Goal: Check status: Check status

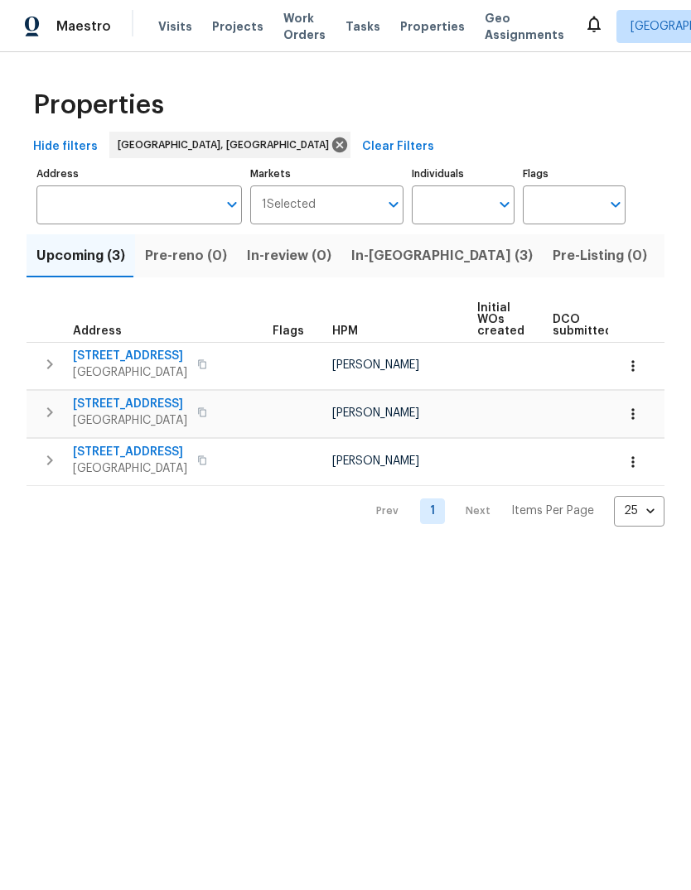
click at [376, 255] on span "In-[GEOGRAPHIC_DATA] (3)" at bounding box center [441, 255] width 181 height 23
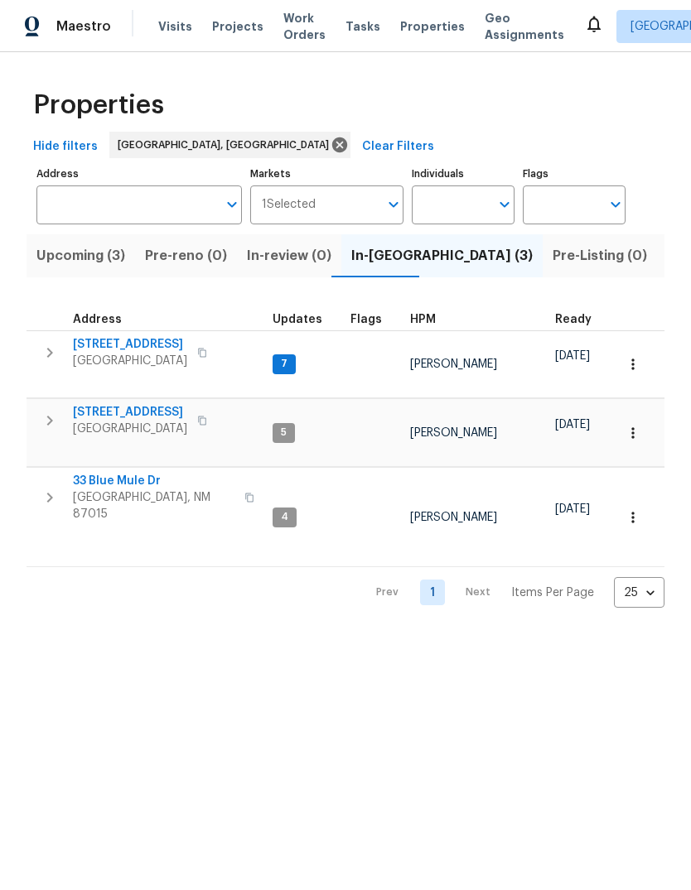
click at [132, 404] on span "[STREET_ADDRESS]" at bounding box center [130, 412] width 114 height 17
click at [207, 416] on icon "button" at bounding box center [202, 421] width 10 height 10
click at [201, 409] on button "button" at bounding box center [202, 420] width 20 height 23
click at [134, 404] on span "[STREET_ADDRESS]" at bounding box center [130, 412] width 114 height 17
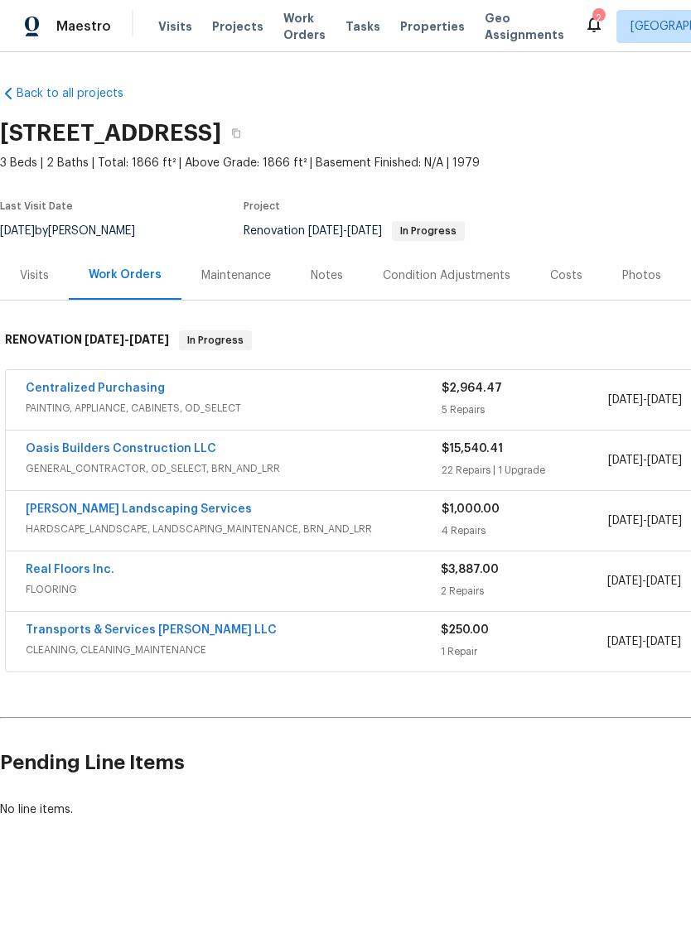
click at [109, 383] on link "Centralized Purchasing" at bounding box center [95, 389] width 139 height 12
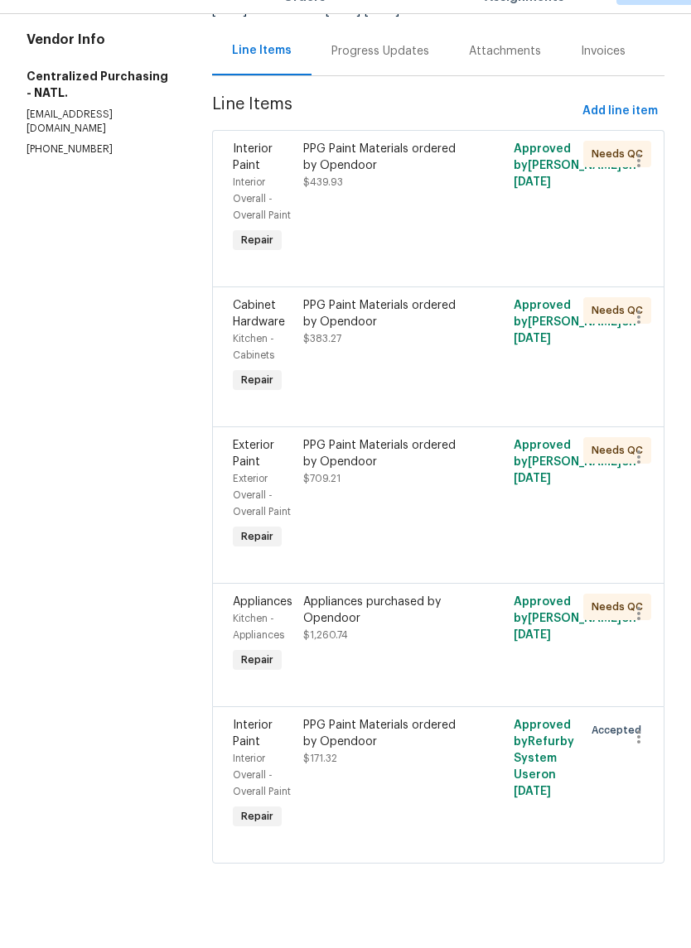
scroll to position [41, 0]
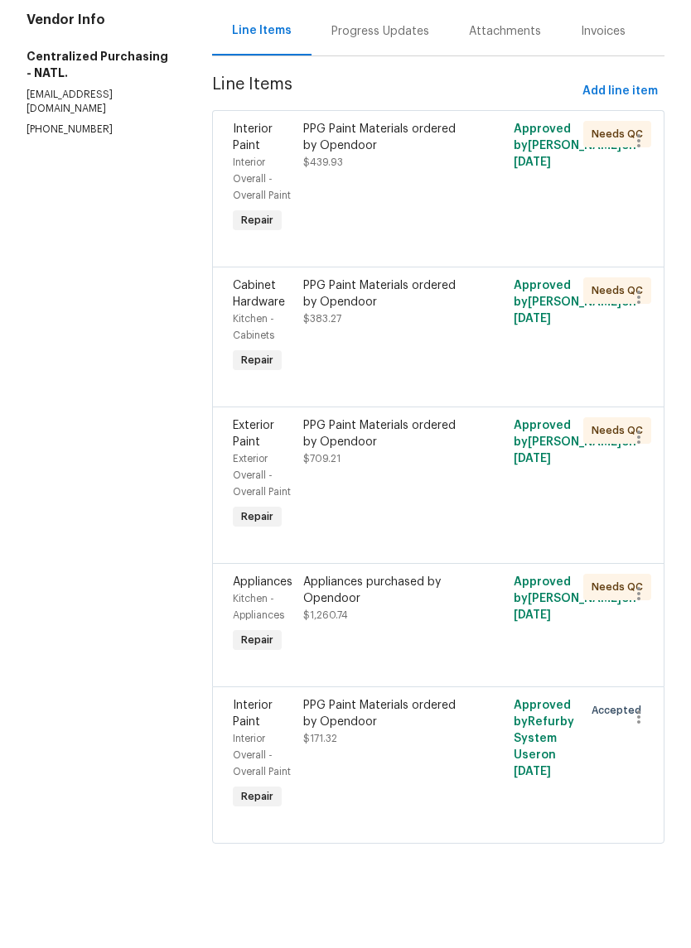
click at [403, 632] on div "Appliances purchased by Opendoor" at bounding box center [386, 648] width 166 height 33
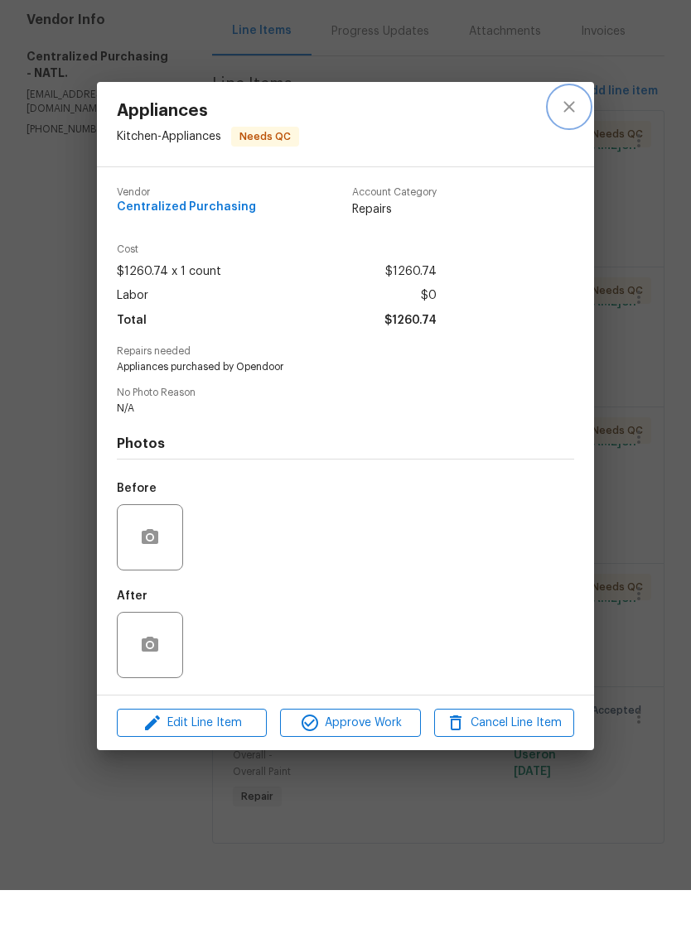
click at [567, 155] on icon "close" at bounding box center [569, 165] width 20 height 20
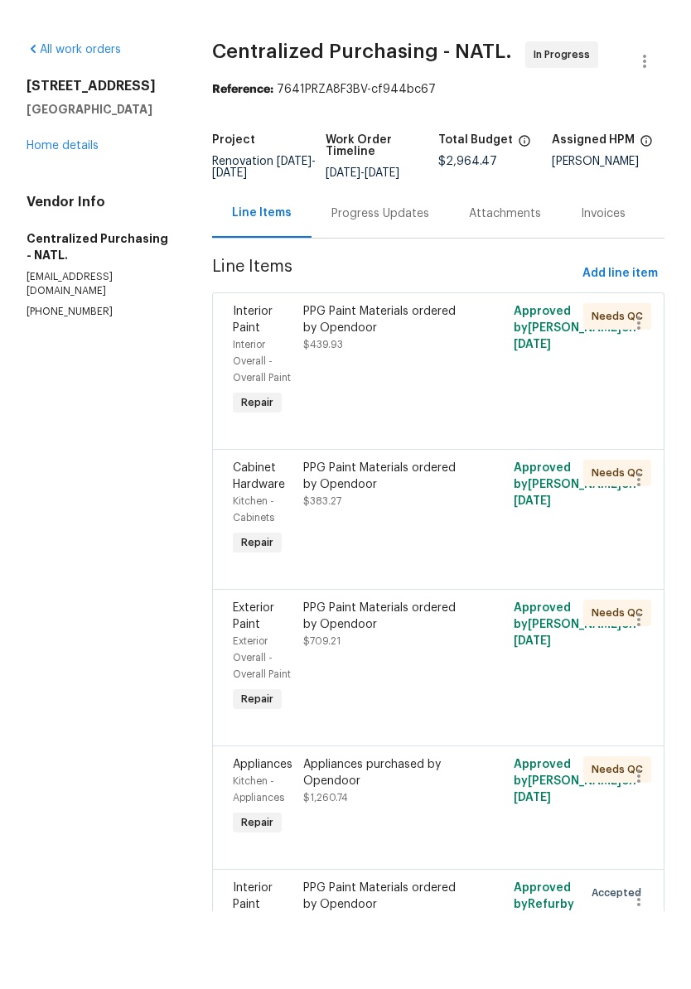
scroll to position [0, 0]
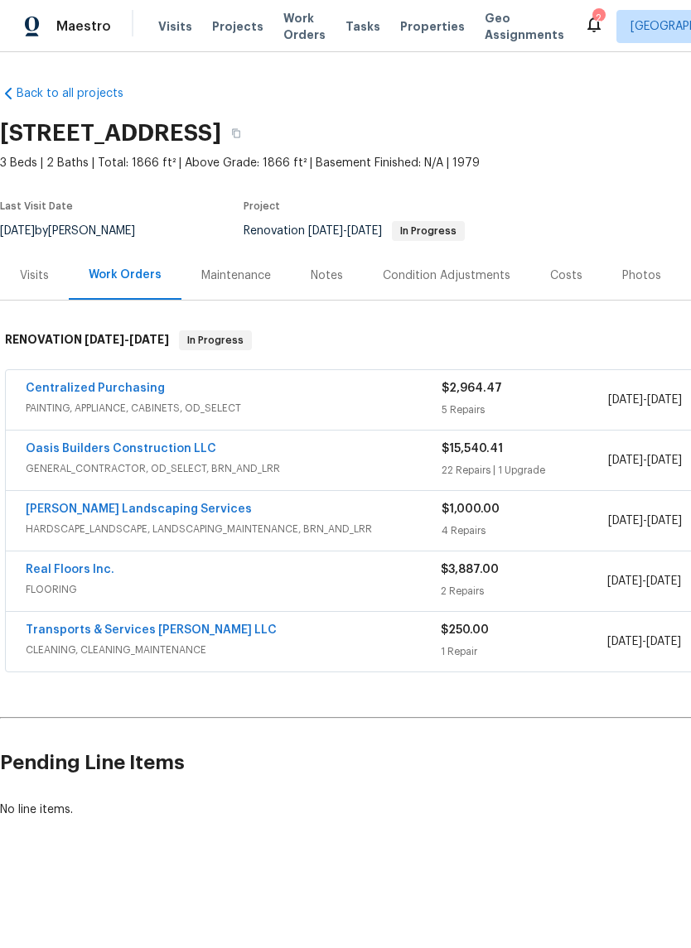
click at [82, 383] on link "Centralized Purchasing" at bounding box center [95, 389] width 139 height 12
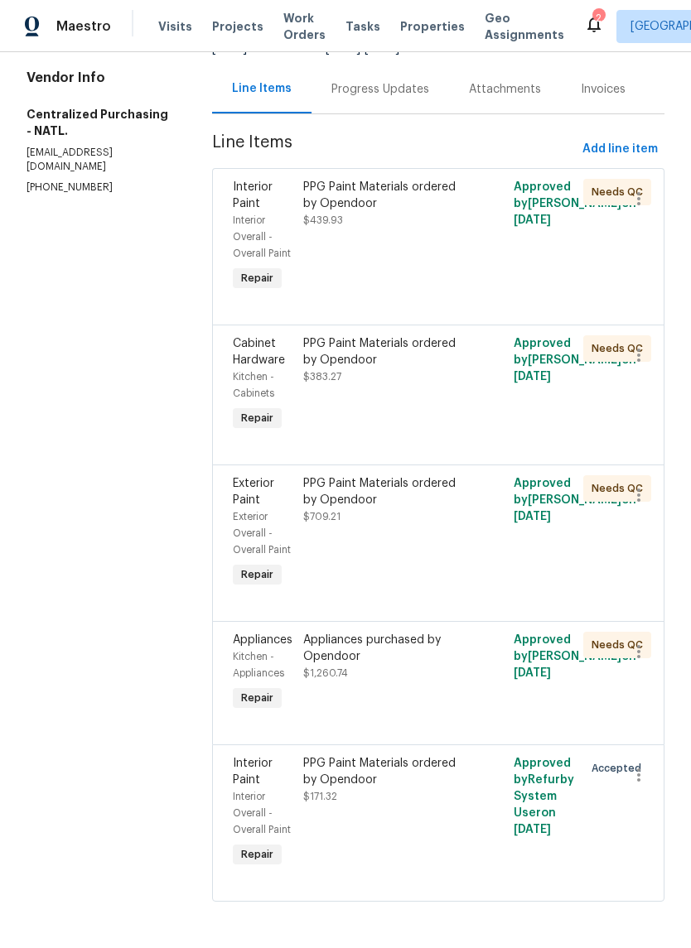
scroll to position [195, 0]
click at [397, 648] on div "Appliances purchased by Opendoor $1,260.74" at bounding box center [386, 673] width 176 height 93
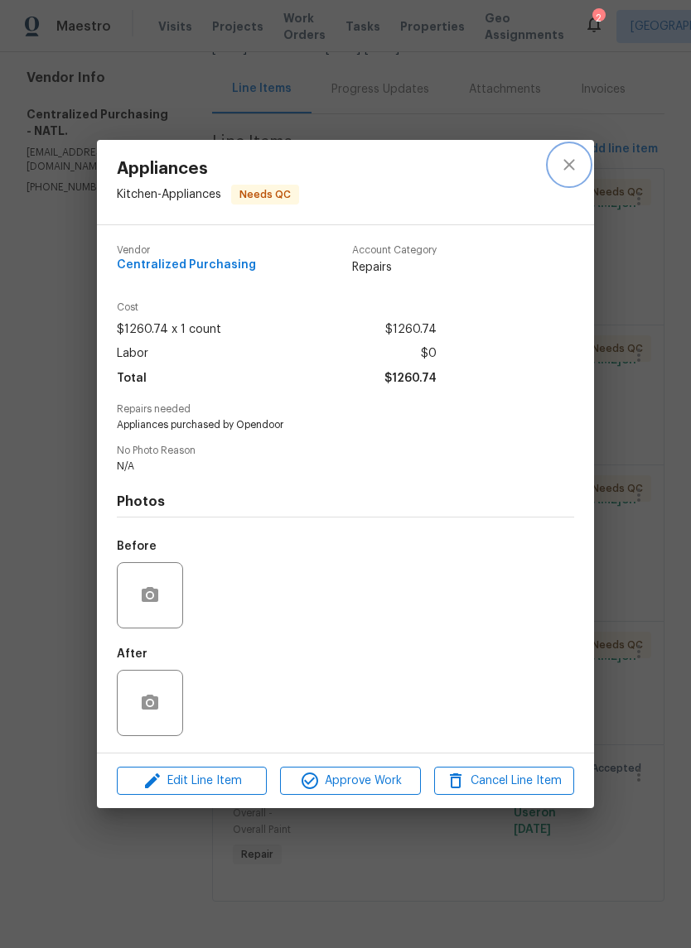
click at [575, 168] on icon "close" at bounding box center [569, 165] width 20 height 20
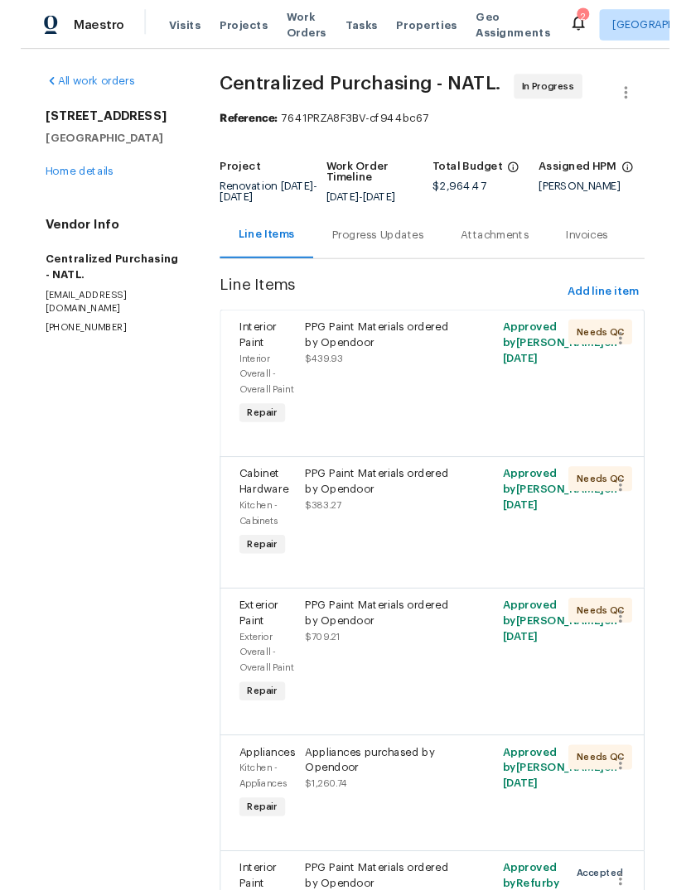
scroll to position [0, 0]
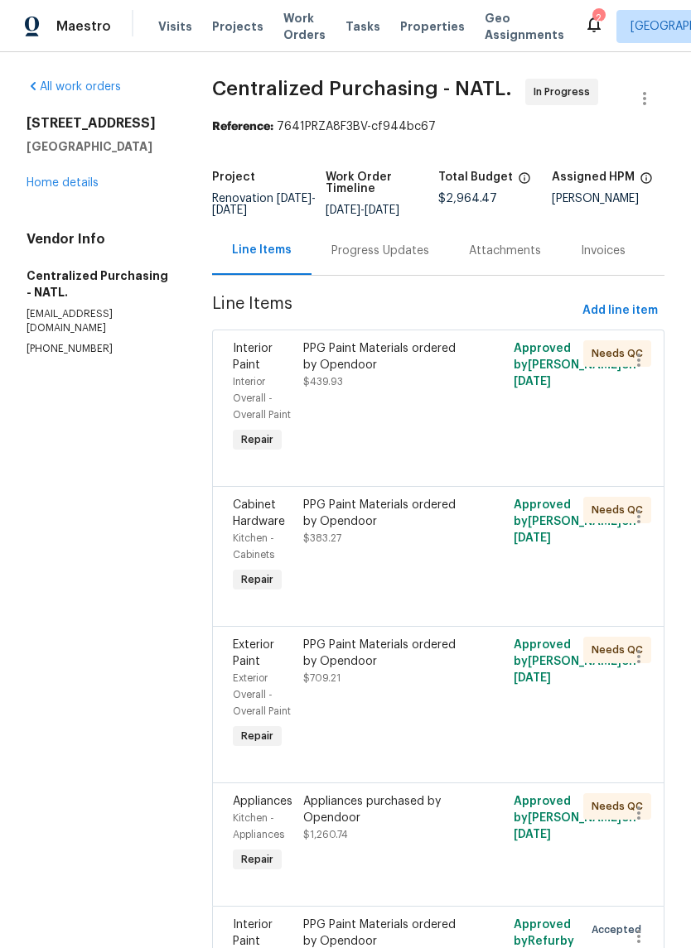
click at [417, 253] on div "Progress Updates" at bounding box center [379, 250] width 137 height 49
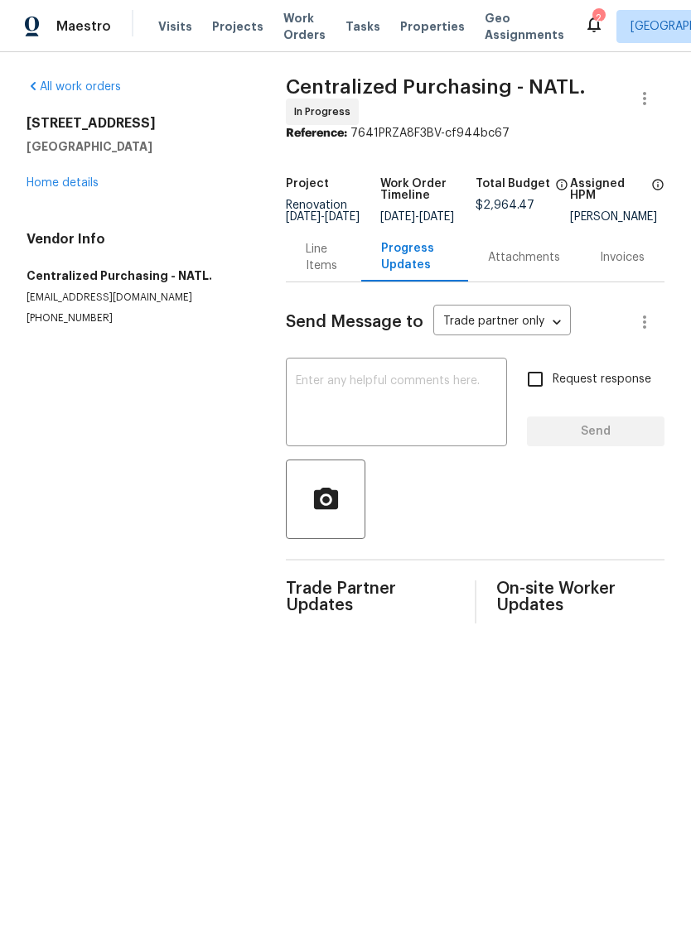
click at [298, 388] on textarea at bounding box center [396, 404] width 201 height 58
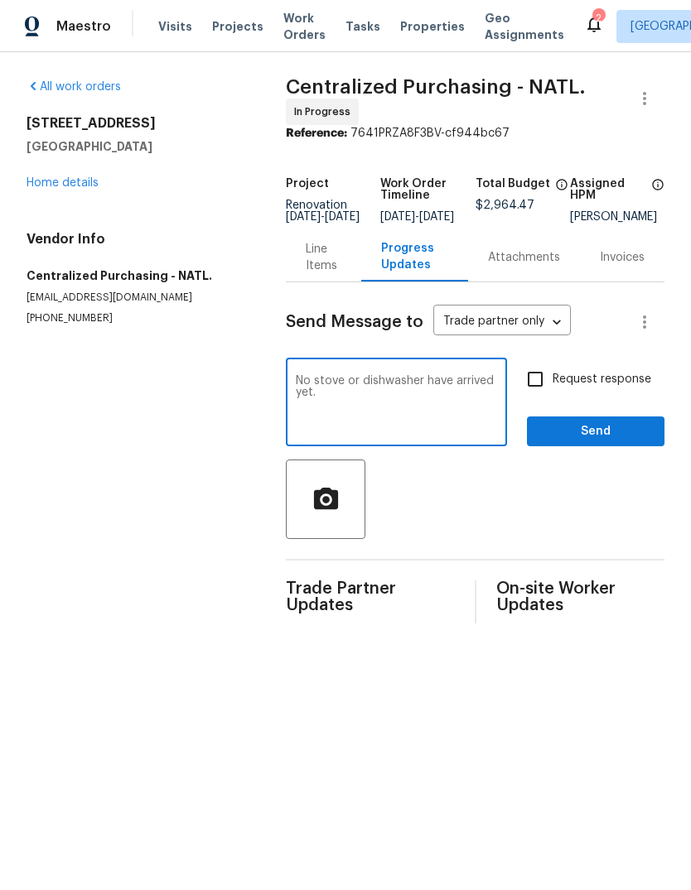
type textarea "No stove or dishwasher have arrived yet."
click at [522, 388] on input "Request response" at bounding box center [535, 379] width 35 height 35
checkbox input "true"
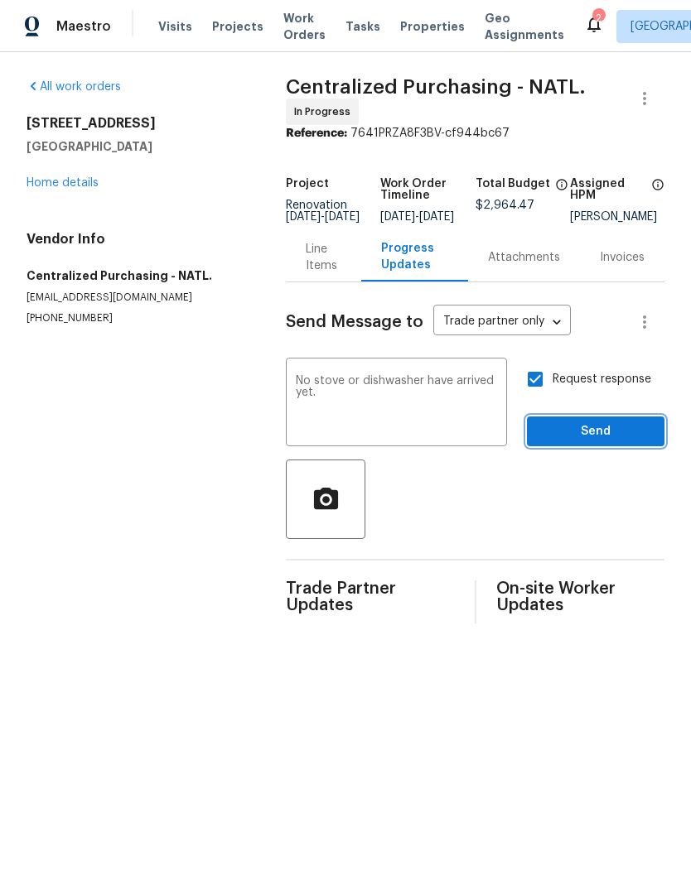
click at [595, 442] on span "Send" at bounding box center [595, 431] width 111 height 21
